Goal: Find specific page/section: Find specific page/section

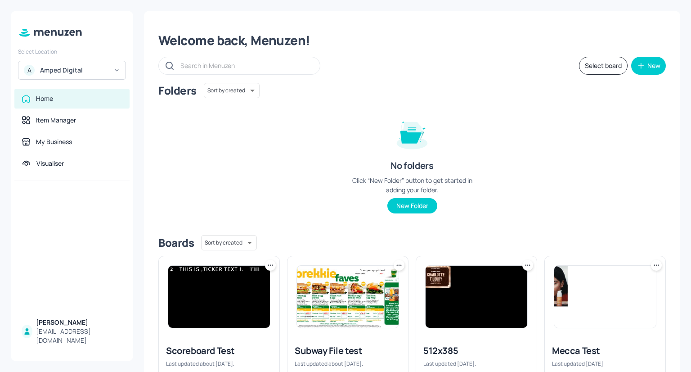
click at [84, 70] on div "Amped Digital" at bounding box center [74, 70] width 68 height 9
click at [74, 113] on div "Mecca Brands" at bounding box center [58, 112] width 35 height 5
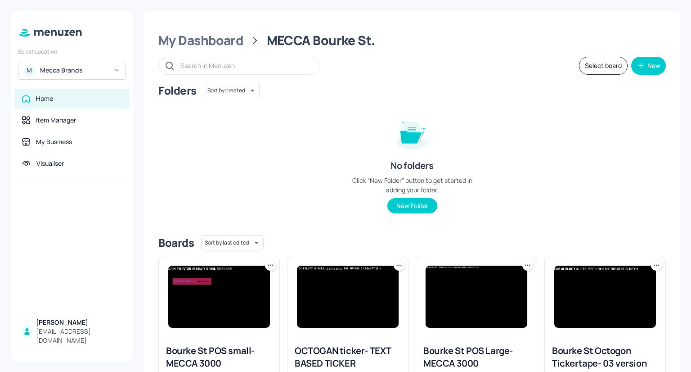
click at [211, 63] on input "text" at bounding box center [245, 65] width 131 height 13
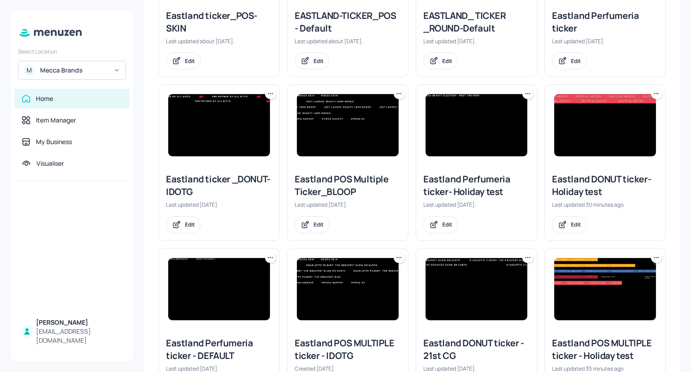
scroll to position [225, 0]
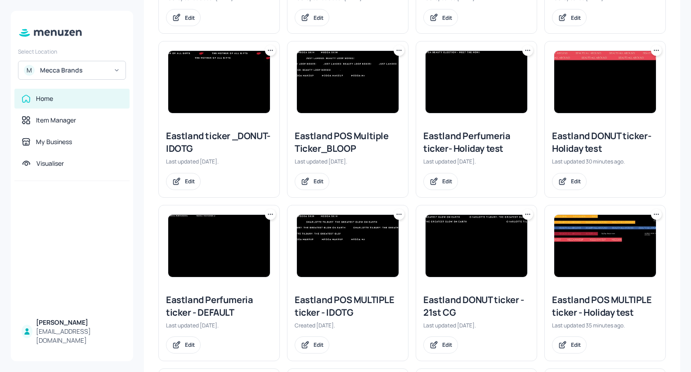
type input "eastland"
click at [604, 237] on img at bounding box center [606, 246] width 102 height 62
